Goal: Task Accomplishment & Management: Manage account settings

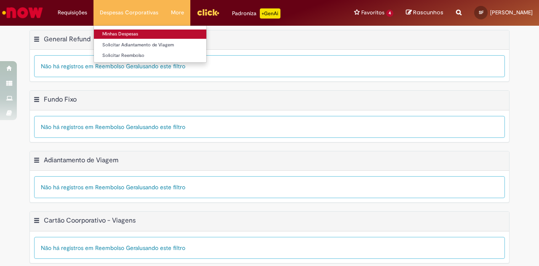
click at [142, 33] on link "Minhas Despesas" at bounding box center [150, 33] width 112 height 9
click at [126, 33] on link "Minhas Despesas" at bounding box center [150, 33] width 112 height 9
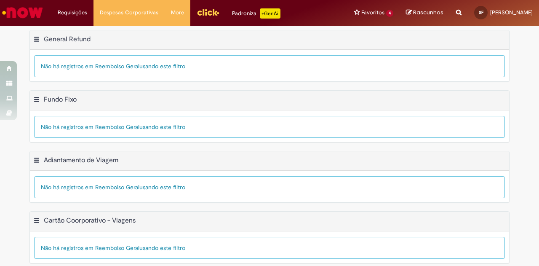
drag, startPoint x: 85, startPoint y: 190, endPoint x: 135, endPoint y: 191, distance: 49.7
click at [135, 191] on div "Não há registros em Reembolso Geral usando este filtro" at bounding box center [269, 187] width 471 height 22
click at [108, 246] on div "Não há registros em Reembolso Geral usando este filtro" at bounding box center [269, 248] width 471 height 22
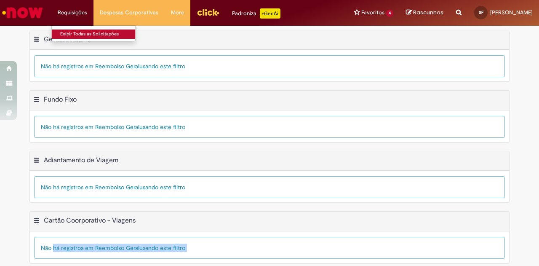
click at [72, 35] on link "Exibir Todas as Solicitações" at bounding box center [98, 33] width 93 height 9
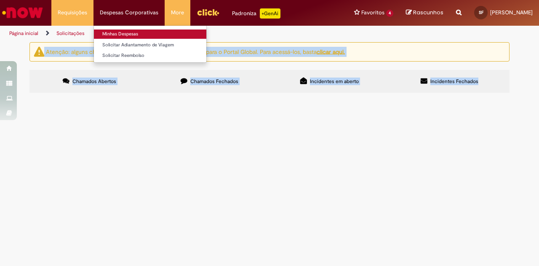
click at [119, 32] on link "Minhas Despesas" at bounding box center [150, 33] width 112 height 9
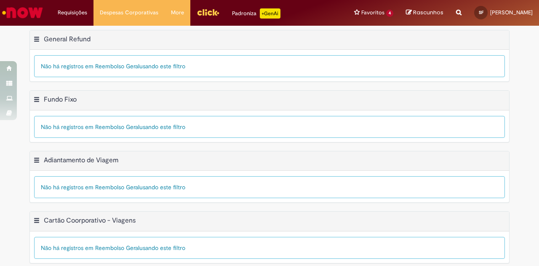
click at [90, 75] on div "Não há registros em Reembolso Geral usando este filtro" at bounding box center [269, 66] width 471 height 22
click at [34, 38] on button "General Refund Menu de contexto" at bounding box center [36, 40] width 7 height 11
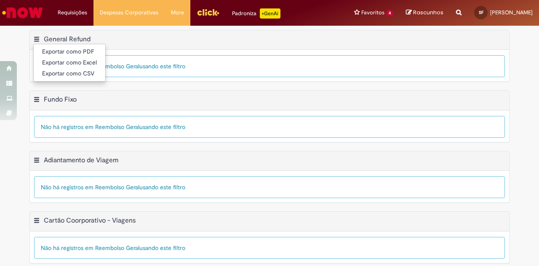
click at [34, 38] on button "General Refund Menu de contexto" at bounding box center [36, 40] width 7 height 11
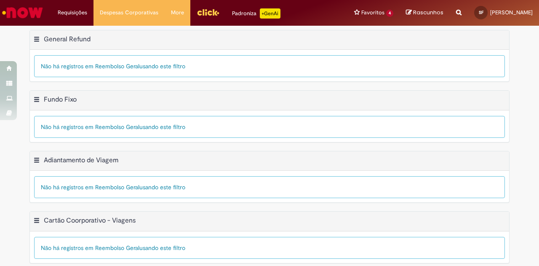
click at [33, 217] on button "Cartão Coorporativo - Viagens Menu de contexto" at bounding box center [36, 221] width 7 height 11
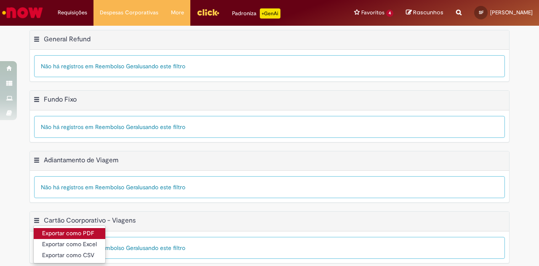
click at [47, 228] on link "Exportar como PDF" at bounding box center [70, 233] width 72 height 11
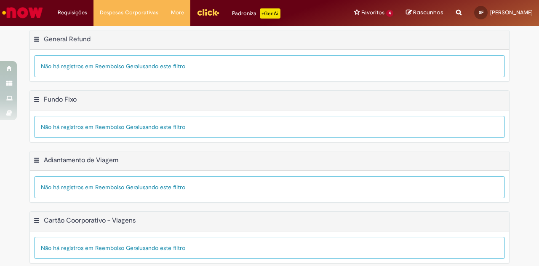
click at [76, 35] on h2 "General Refund Tabela - Página 1" at bounding box center [67, 39] width 47 height 8
click at [126, 63] on div "Não há registros em Reembolso Geral usando este filtro" at bounding box center [269, 66] width 471 height 22
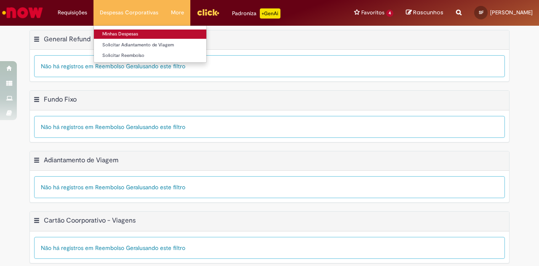
click at [119, 32] on link "Minhas Despesas" at bounding box center [150, 33] width 112 height 9
